Goal: Task Accomplishment & Management: Manage account settings

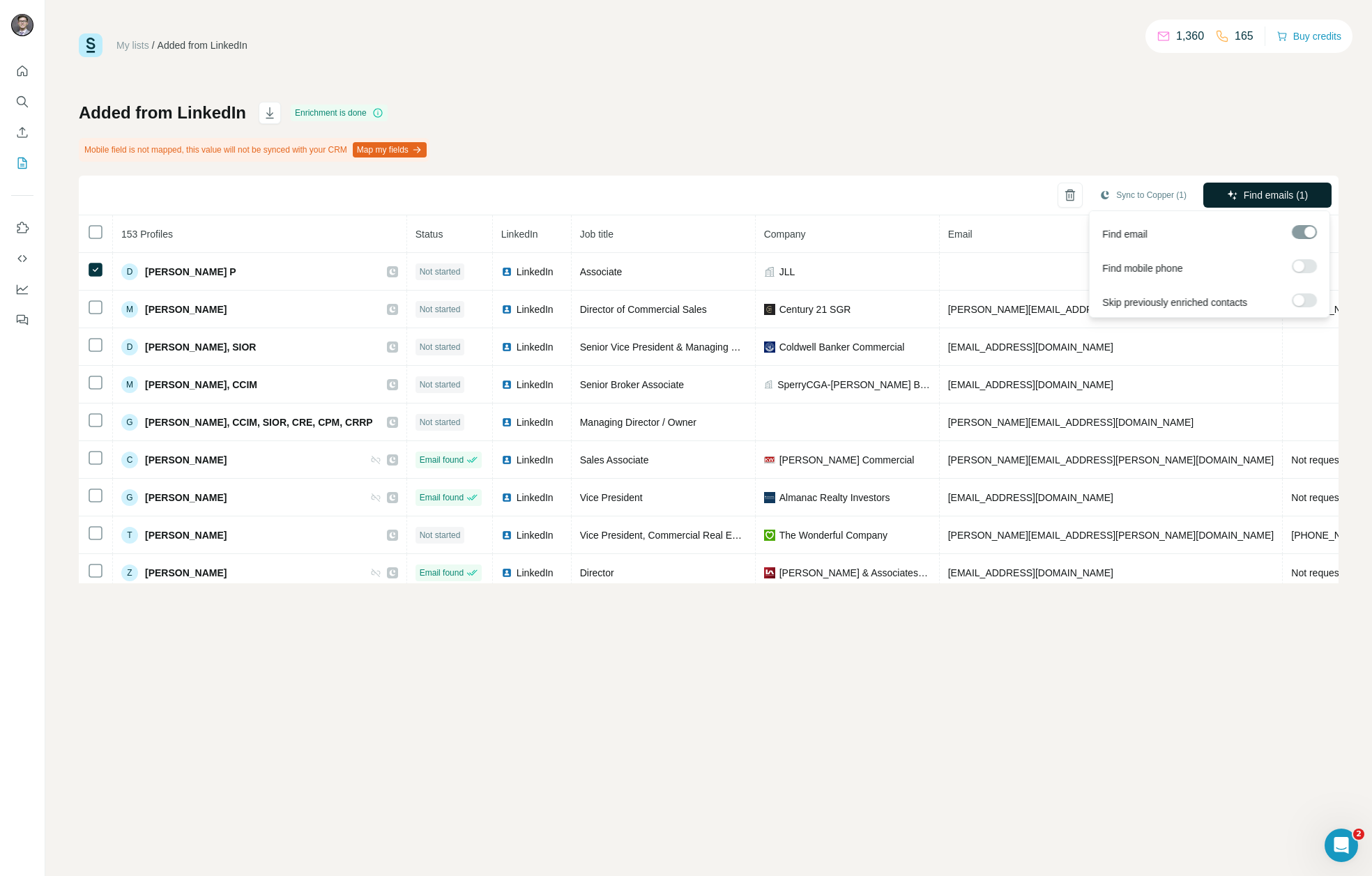
click at [1272, 188] on span "Find emails (1)" at bounding box center [1276, 195] width 65 height 14
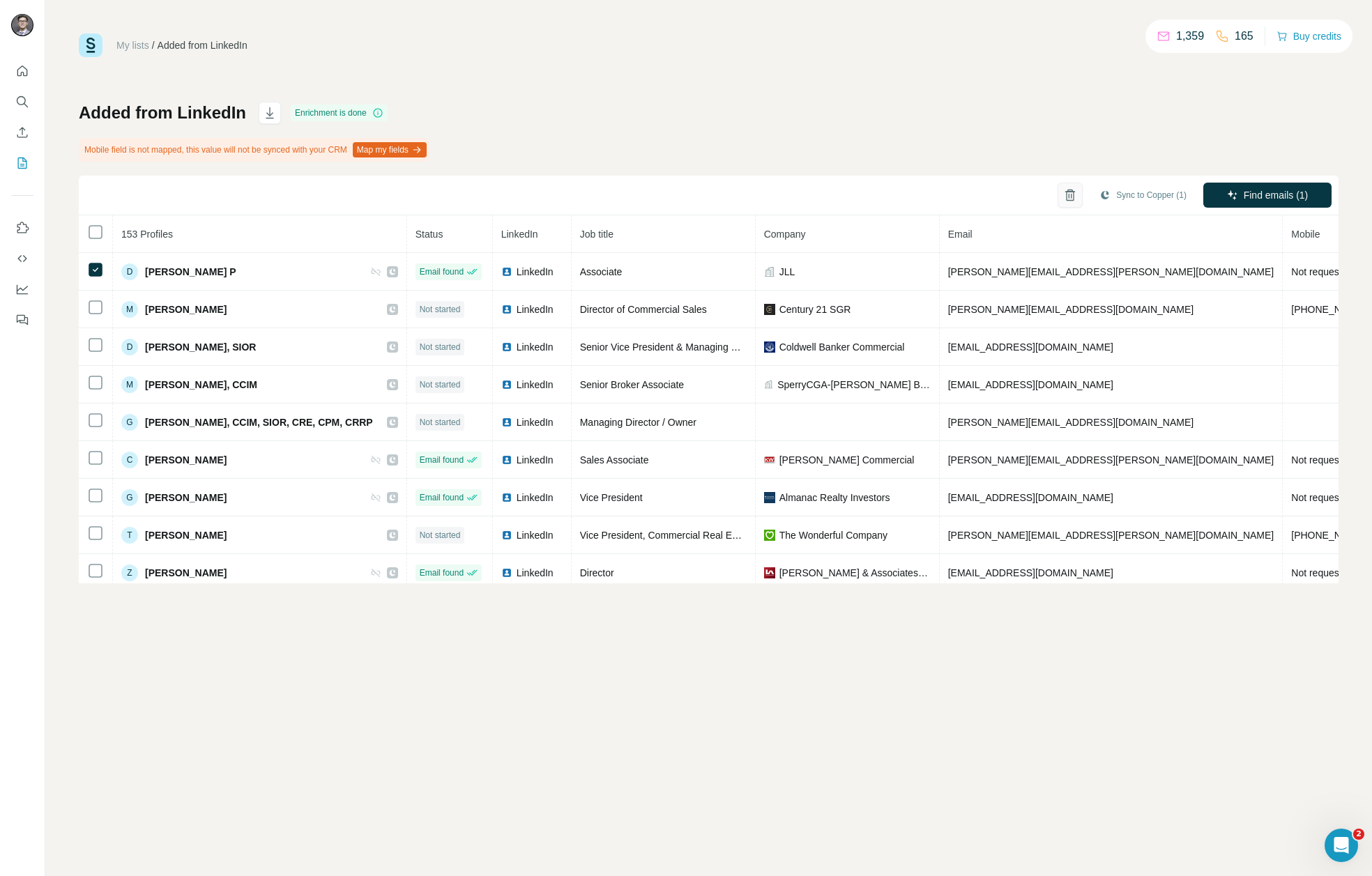
click at [1063, 191] on icon "button" at bounding box center [1070, 195] width 14 height 14
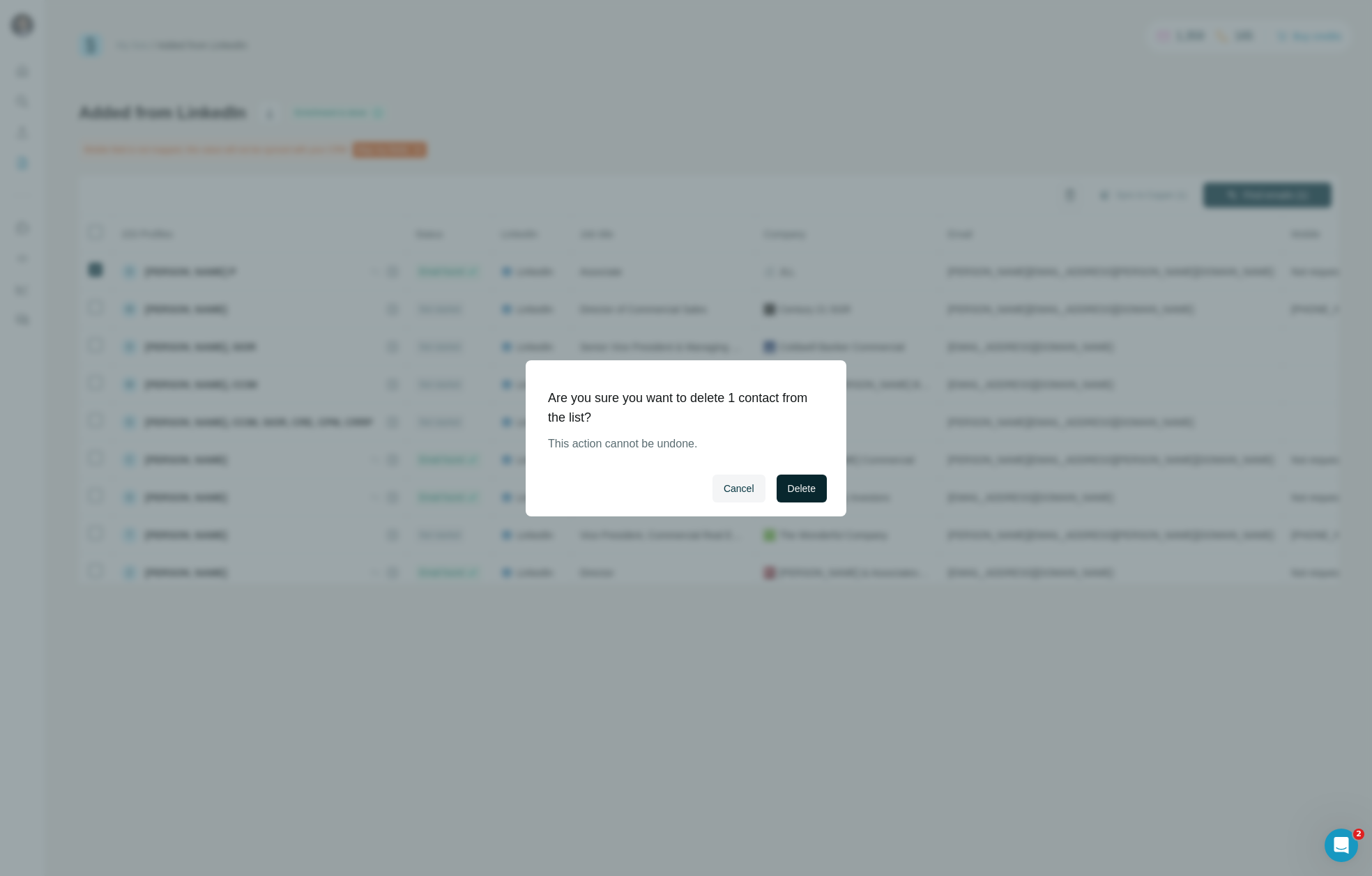
click at [788, 485] on span "Delete" at bounding box center [802, 488] width 28 height 14
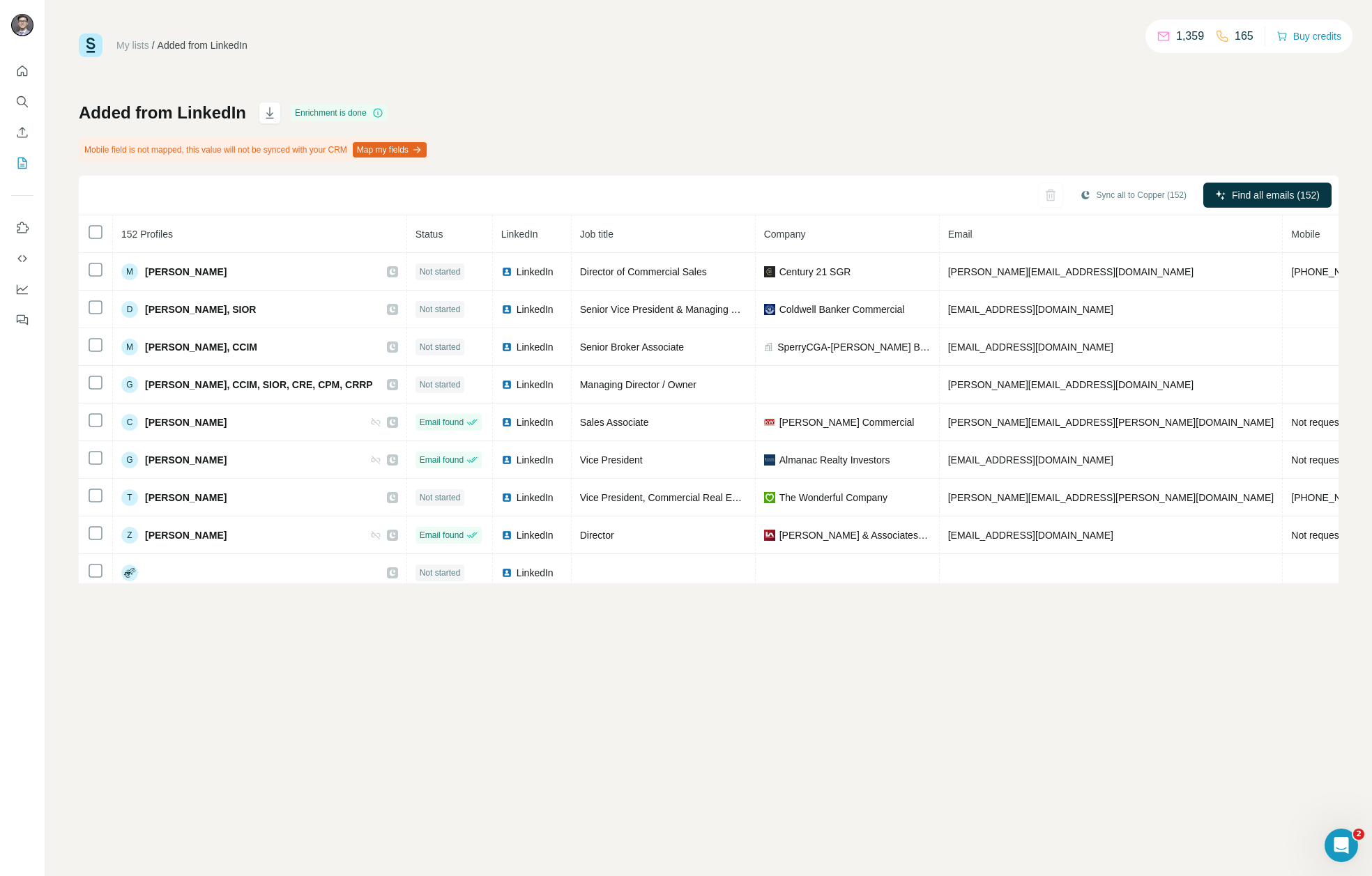
click at [735, 70] on div "My lists / Added from LinkedIn 1,359 165 Buy credits Added from LinkedIn Enrich…" at bounding box center [708, 308] width 1259 height 550
